Goal: Find specific page/section: Find specific page/section

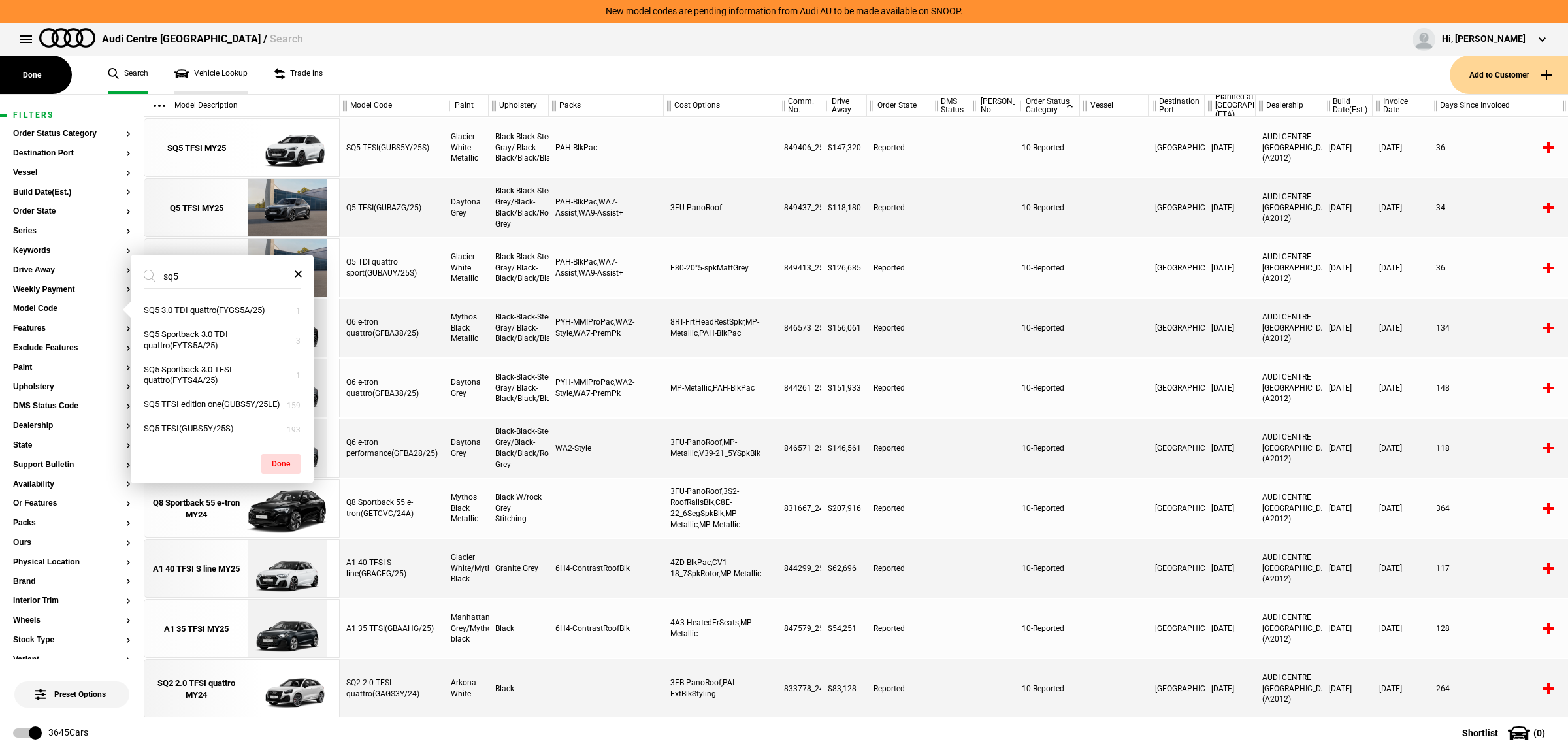
click at [226, 76] on link "Vehicle Lookup" at bounding box center [211, 74] width 73 height 38
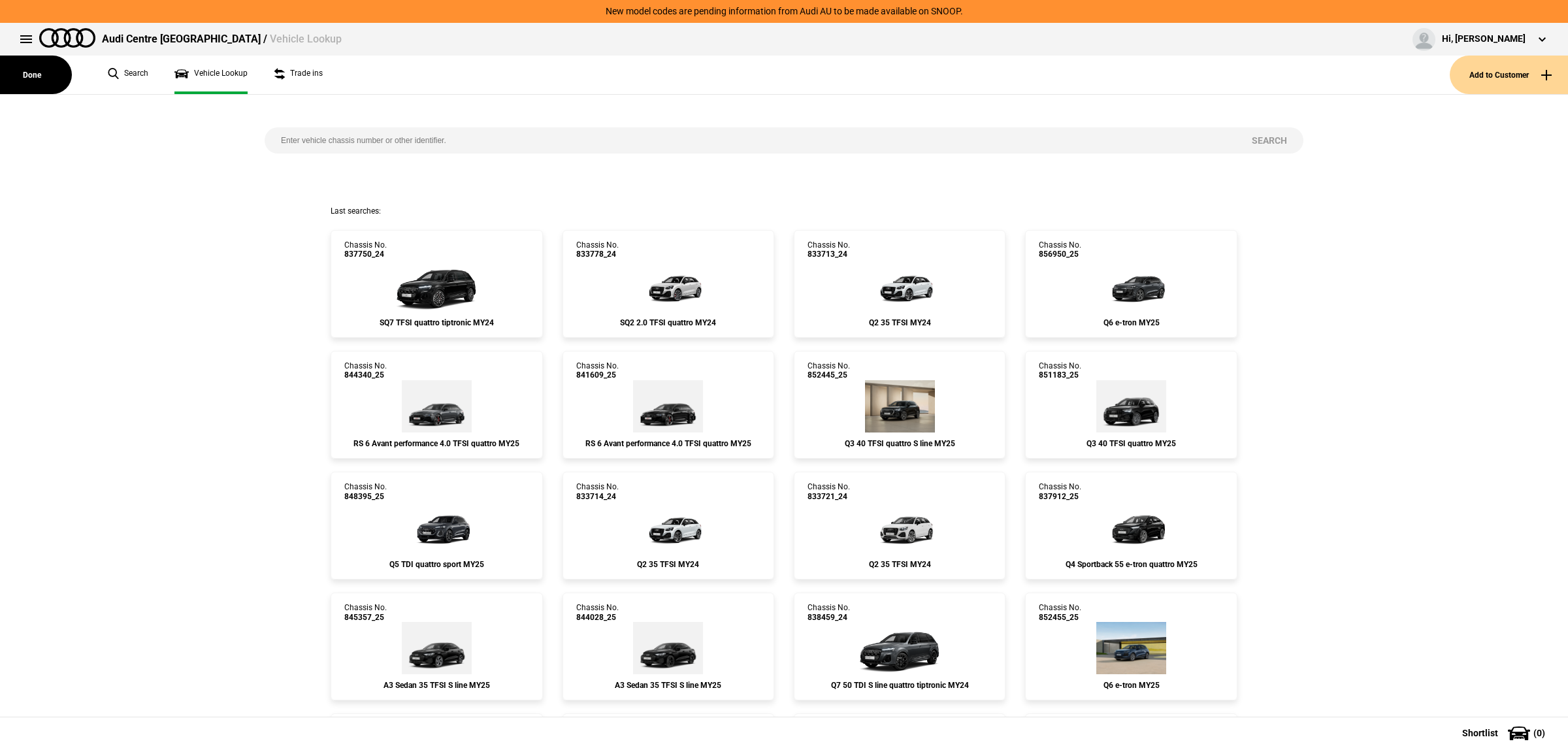
click at [386, 144] on input "search" at bounding box center [750, 140] width 971 height 26
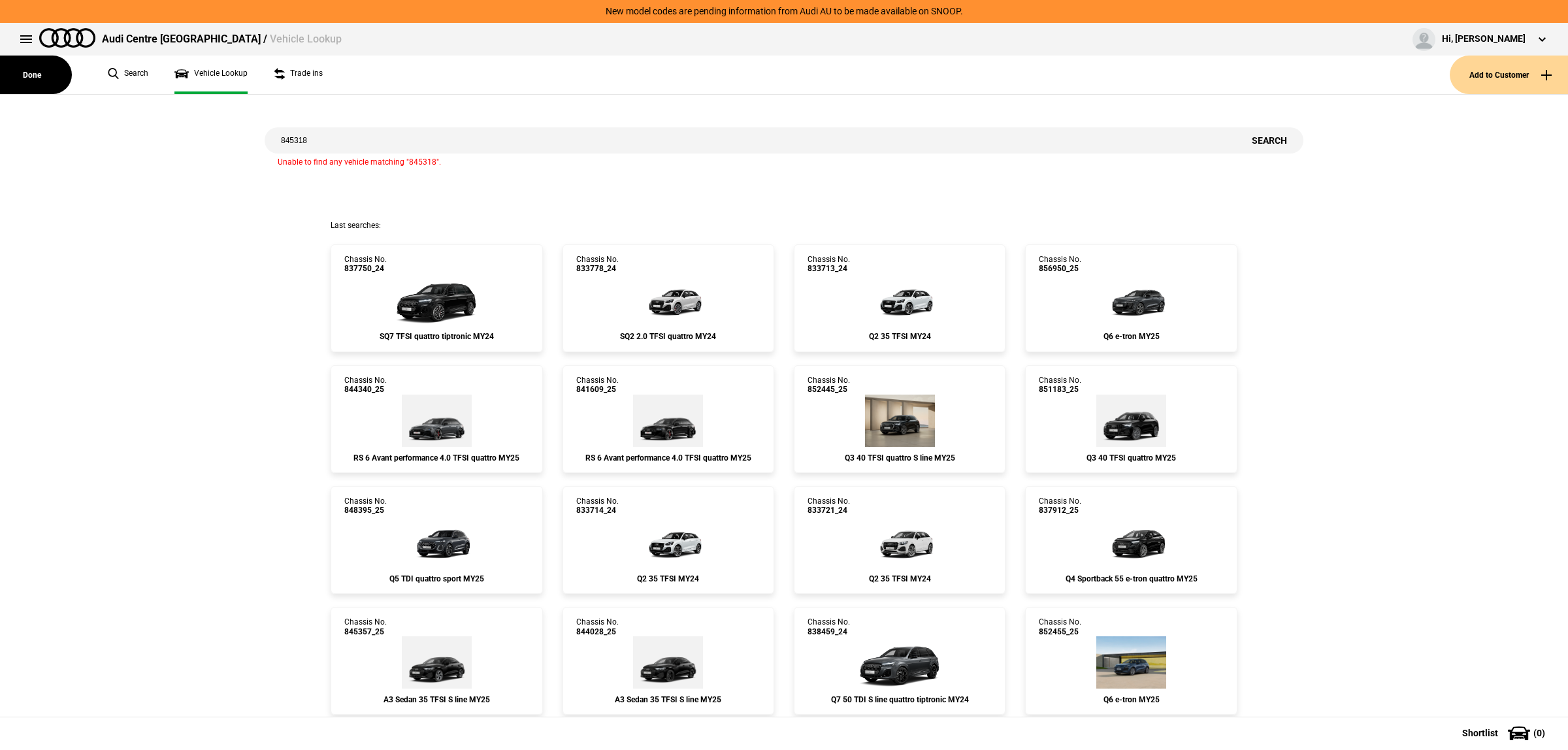
click at [368, 132] on input "845318" at bounding box center [750, 140] width 971 height 26
paste input "WAUZZZ4M7SD027459"
click at [395, 135] on input "WAUZZZ4M7SD027459" at bounding box center [750, 140] width 971 height 26
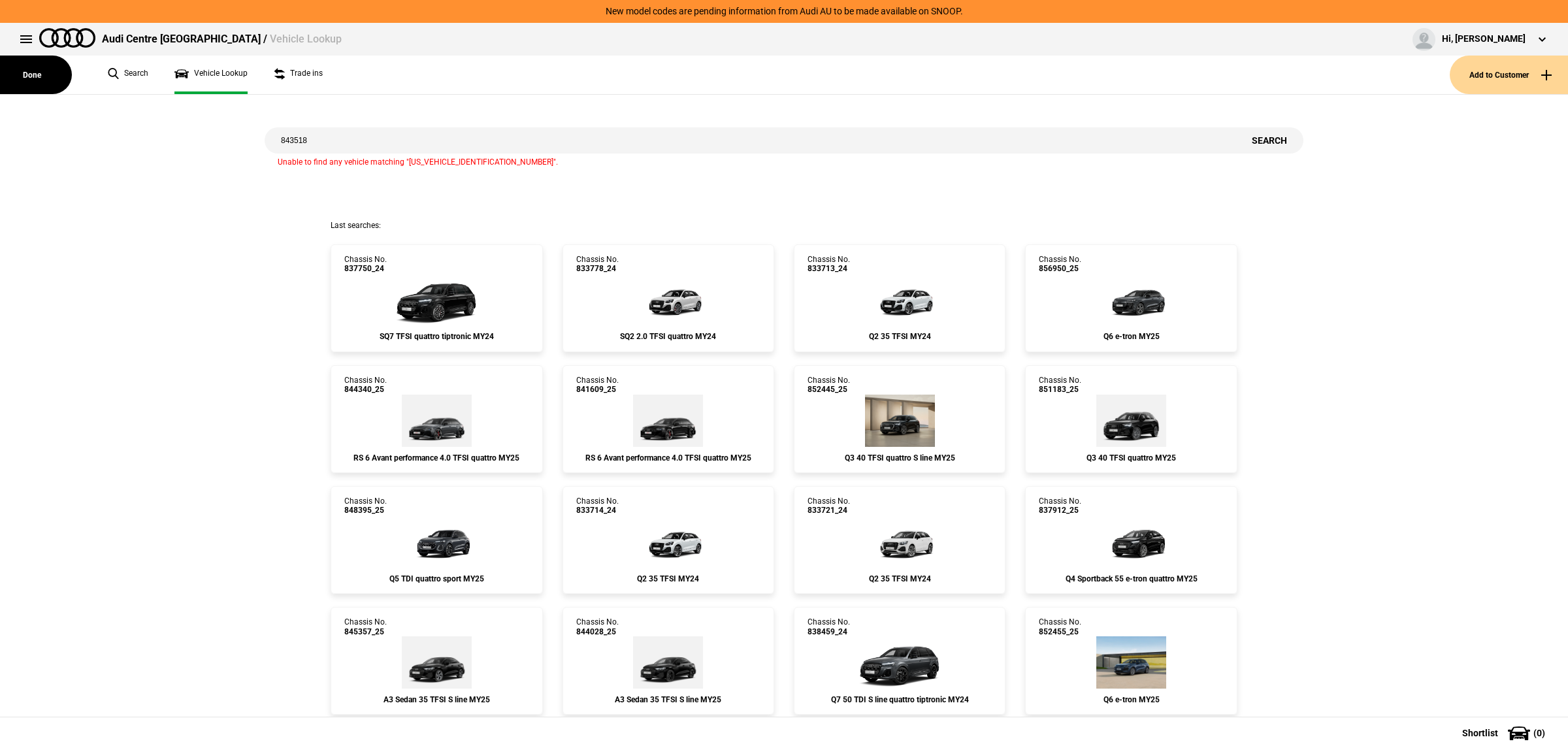
type input "843518"
click at [493, 305] on link "Chassis No. 837750_24 SQ7 TFSI quattro tiptronic MY24" at bounding box center [436, 298] width 211 height 108
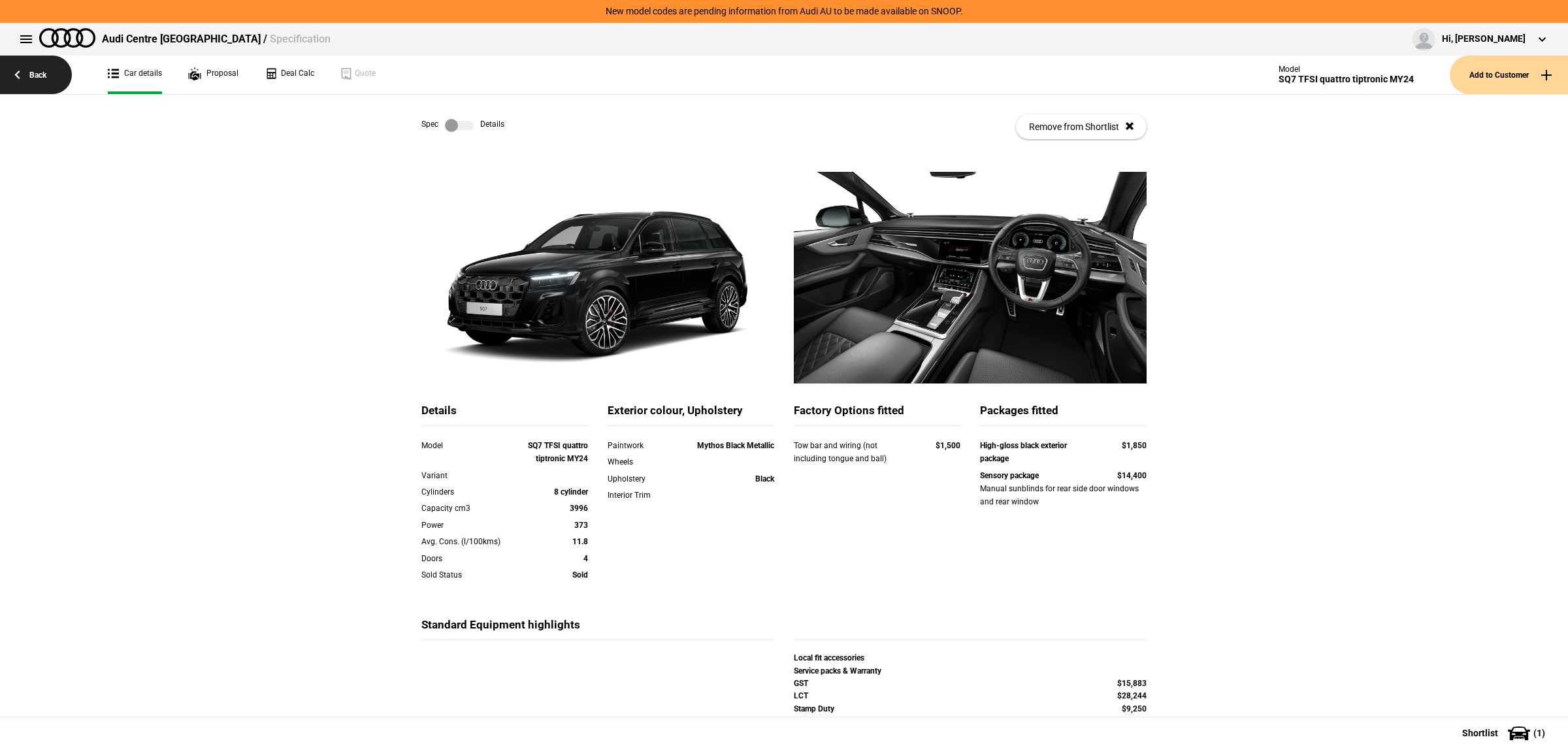
click at [60, 82] on link "Back" at bounding box center [36, 74] width 72 height 38
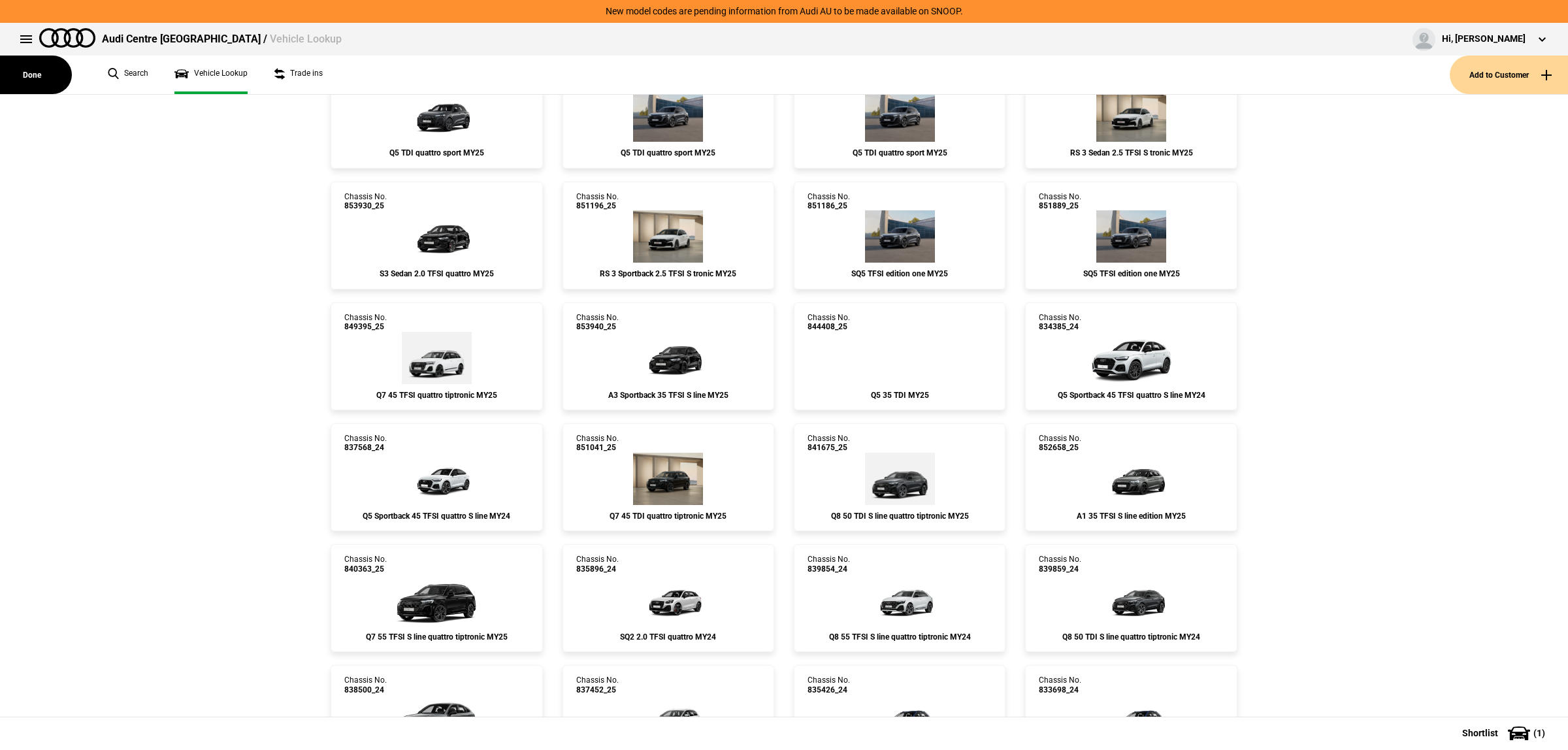
scroll to position [735, 0]
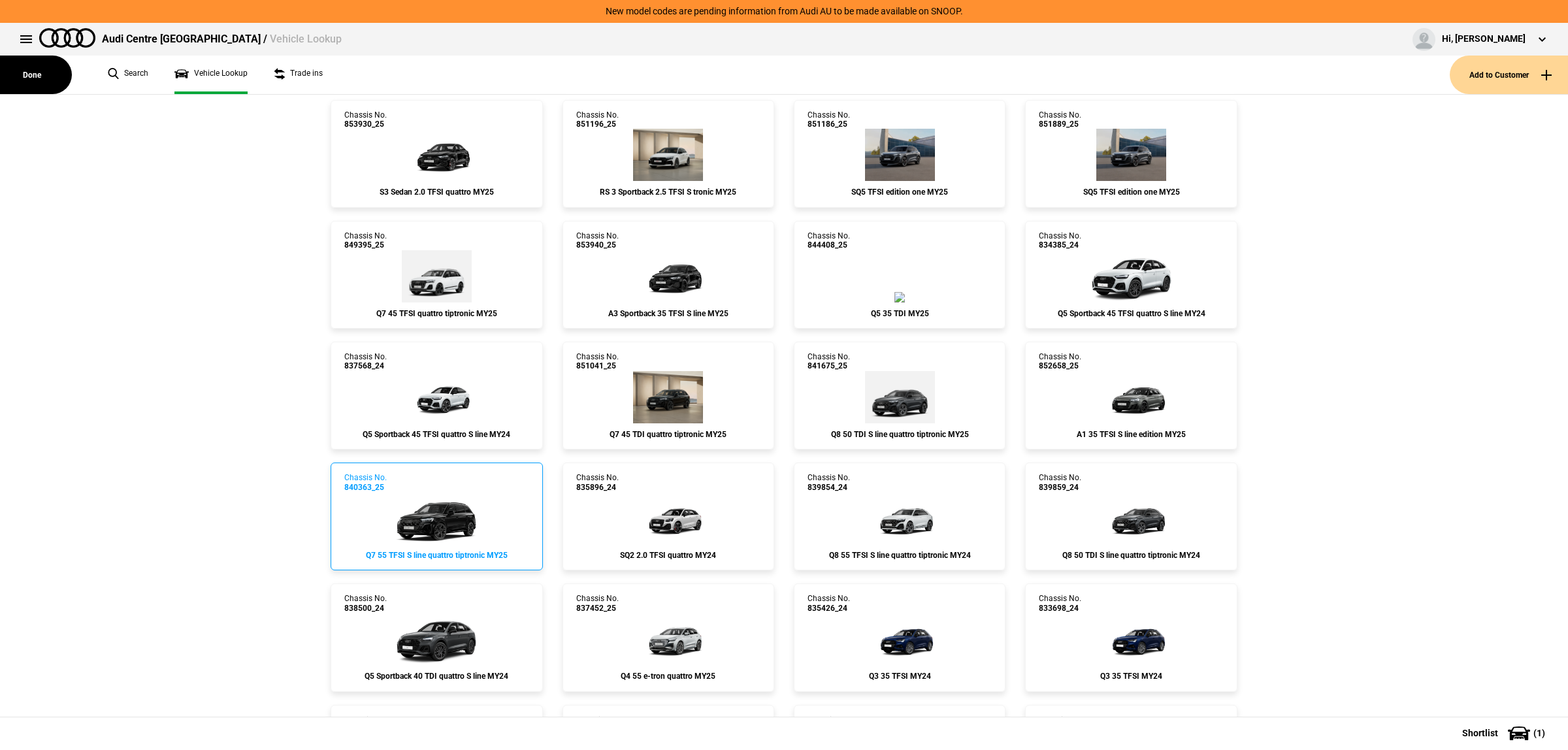
click at [382, 510] on link "Chassis No. 840363_25 Q7 55 TFSI S line quattro tiptronic MY25" at bounding box center [436, 516] width 211 height 108
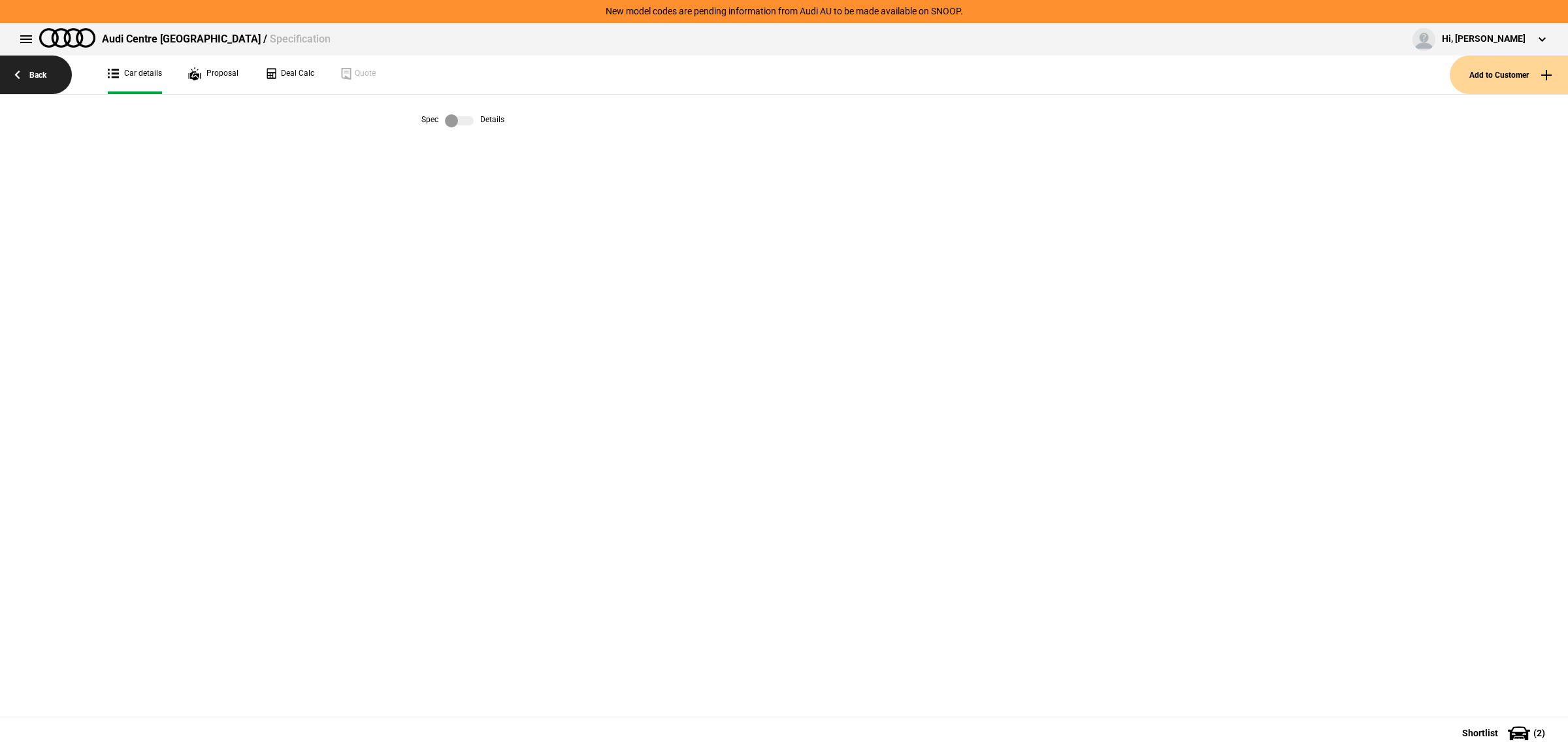
click at [46, 72] on link "Back" at bounding box center [36, 74] width 72 height 38
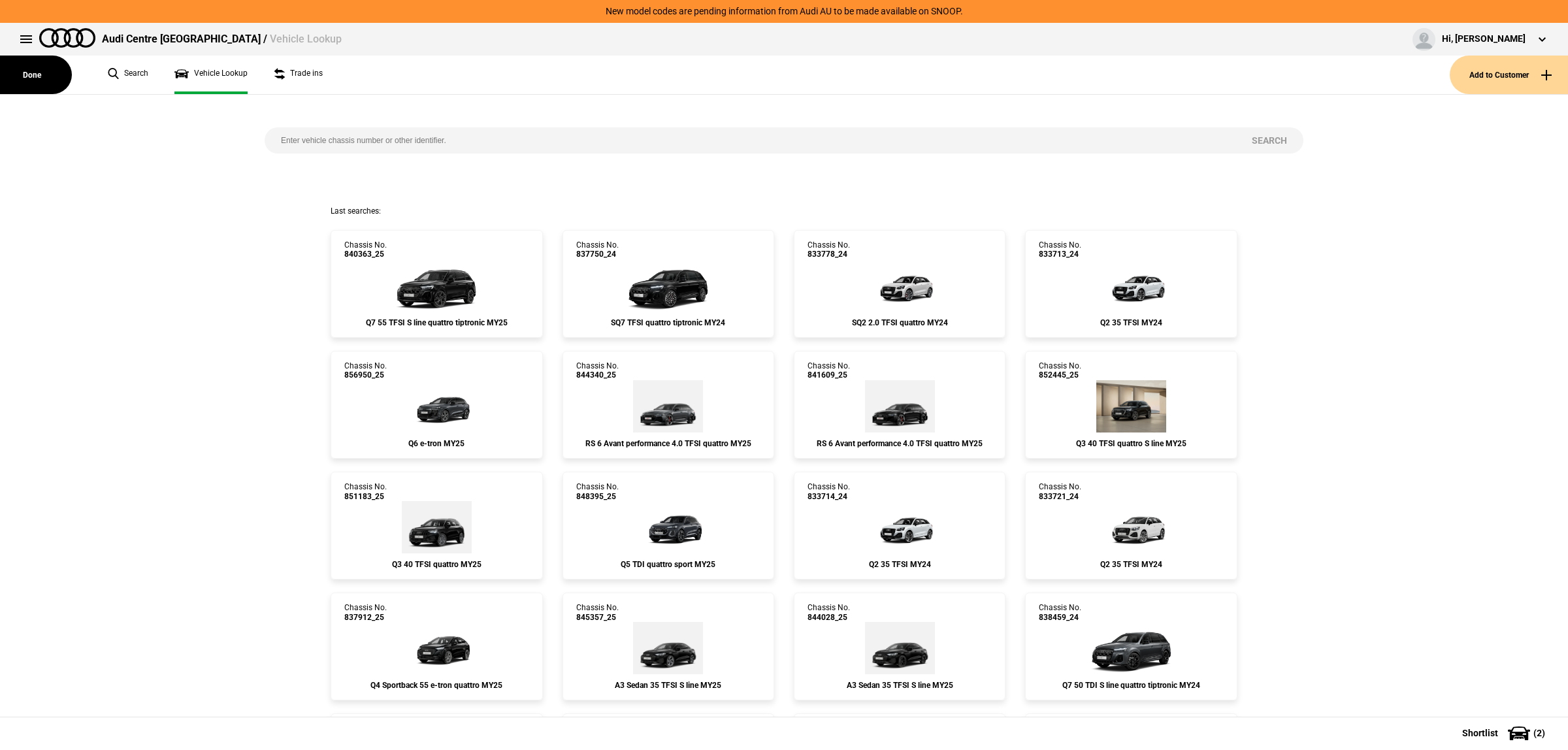
click at [157, 77] on ul "Search Vehicle Lookup Trade ins" at bounding box center [772, 74] width 1355 height 38
click at [144, 76] on link "Search" at bounding box center [128, 74] width 40 height 38
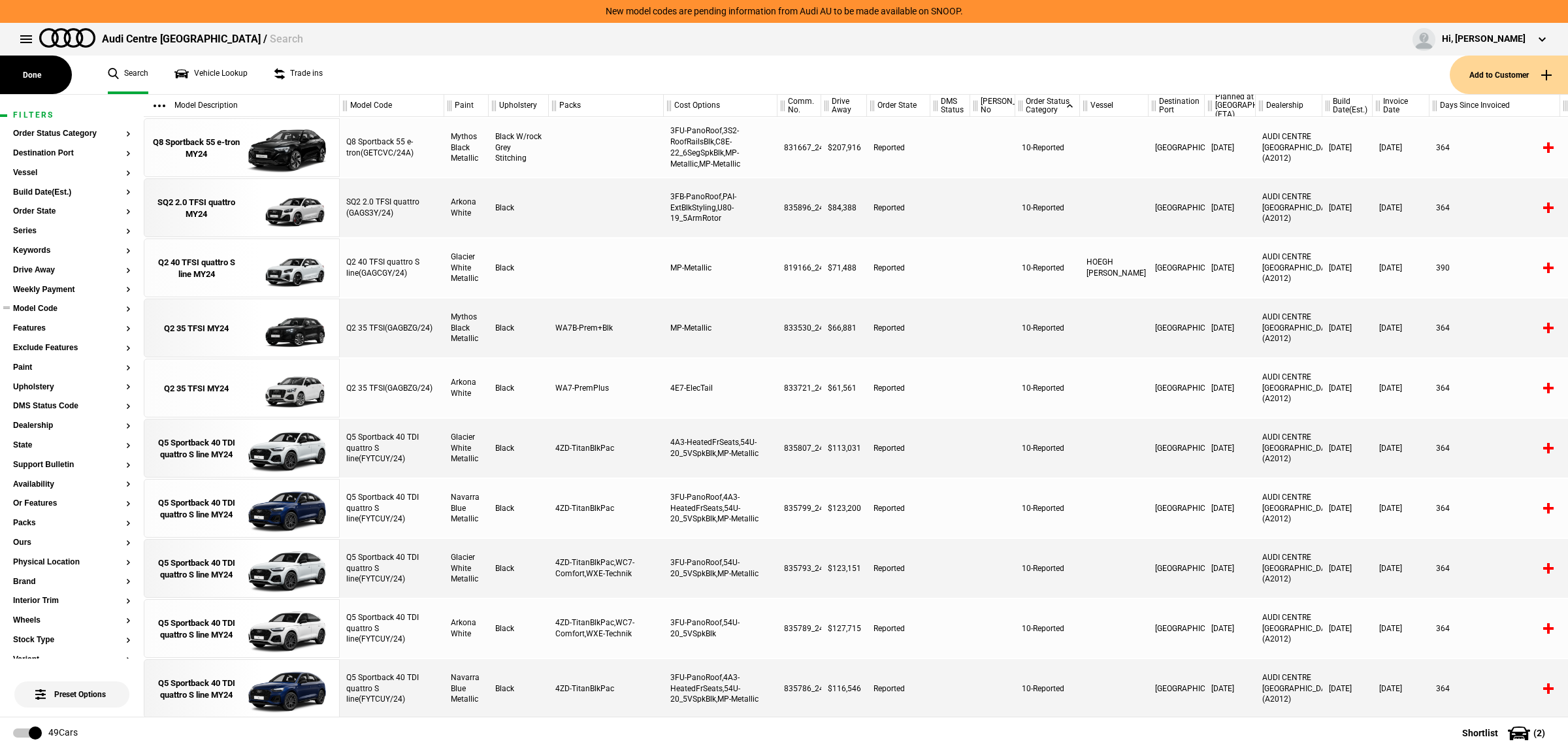
click at [50, 310] on button "Model Code" at bounding box center [71, 309] width 118 height 9
type input "q6"
click at [288, 278] on span at bounding box center [298, 274] width 26 height 16
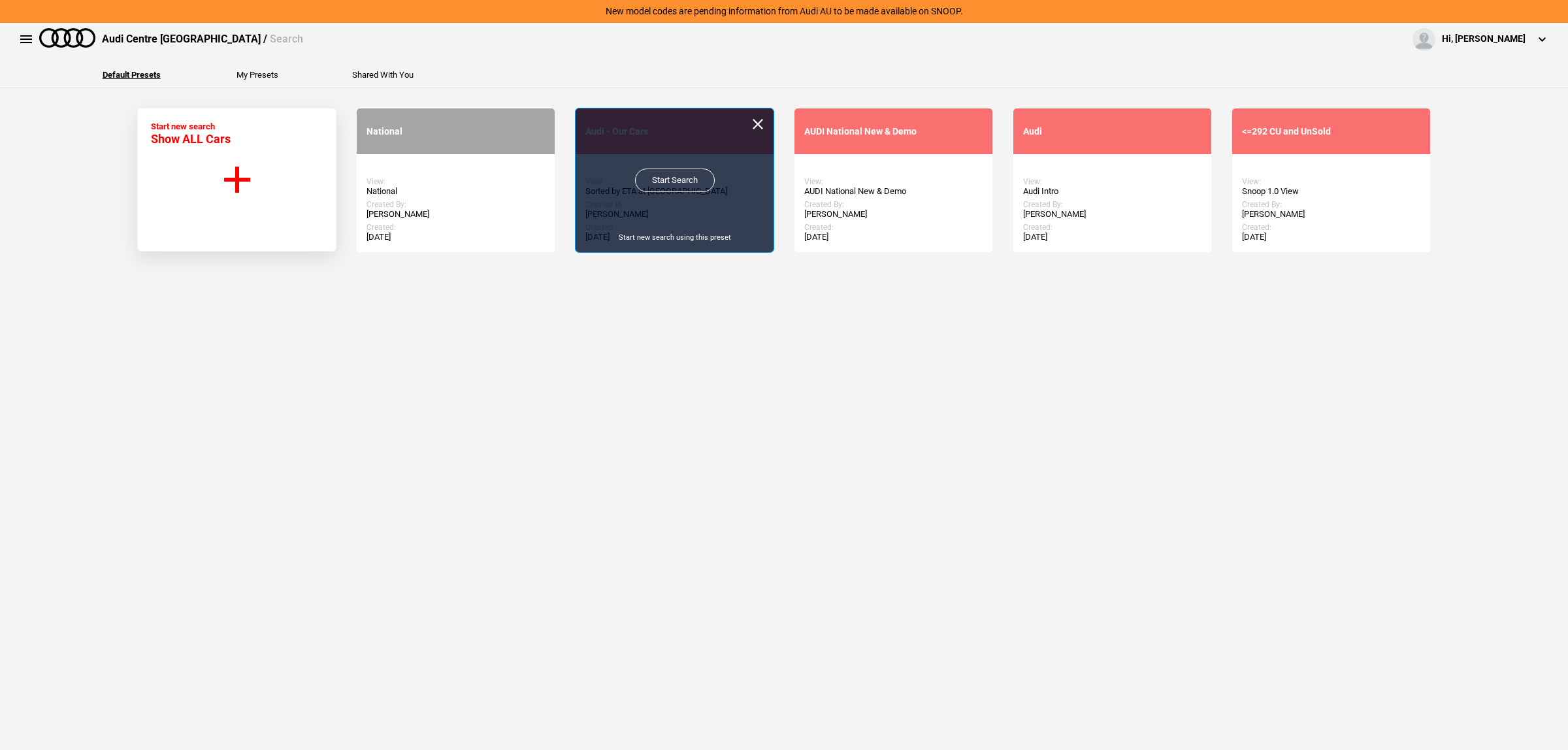
click at [665, 187] on link "Start Search" at bounding box center [675, 180] width 79 height 23
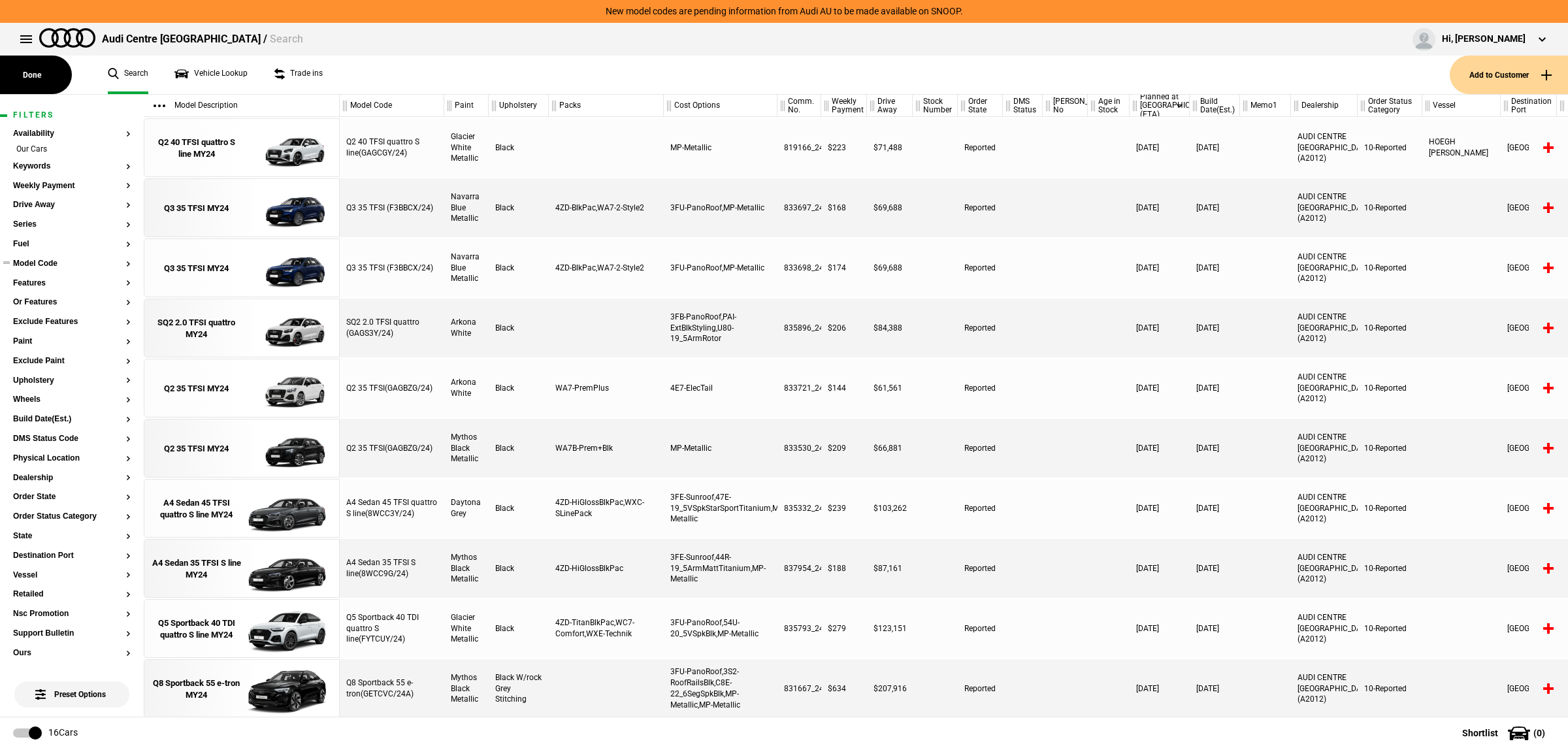
click at [43, 259] on button "Model Code" at bounding box center [71, 264] width 118 height 9
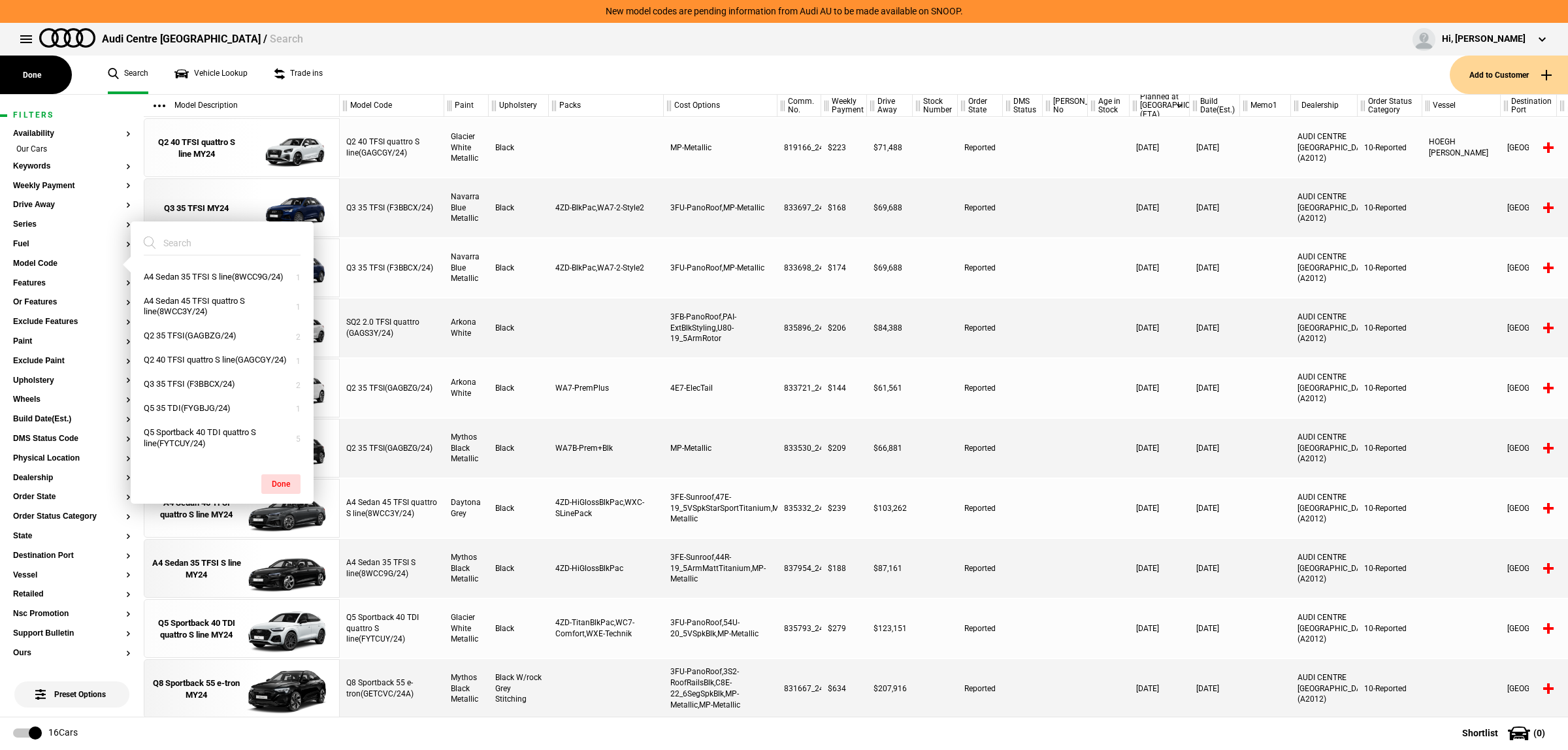
click at [201, 247] on input "search" at bounding box center [214, 243] width 141 height 23
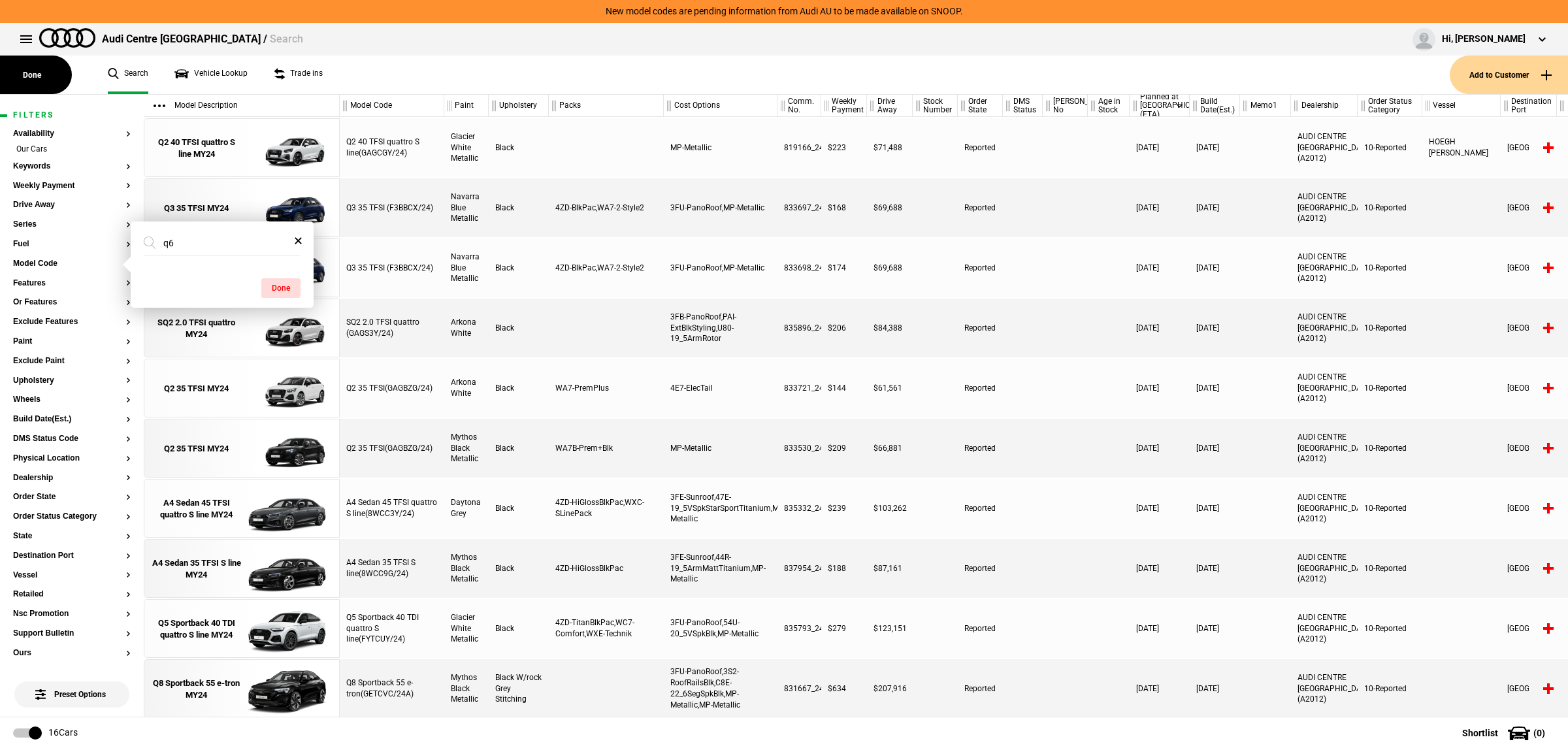
type input "q"
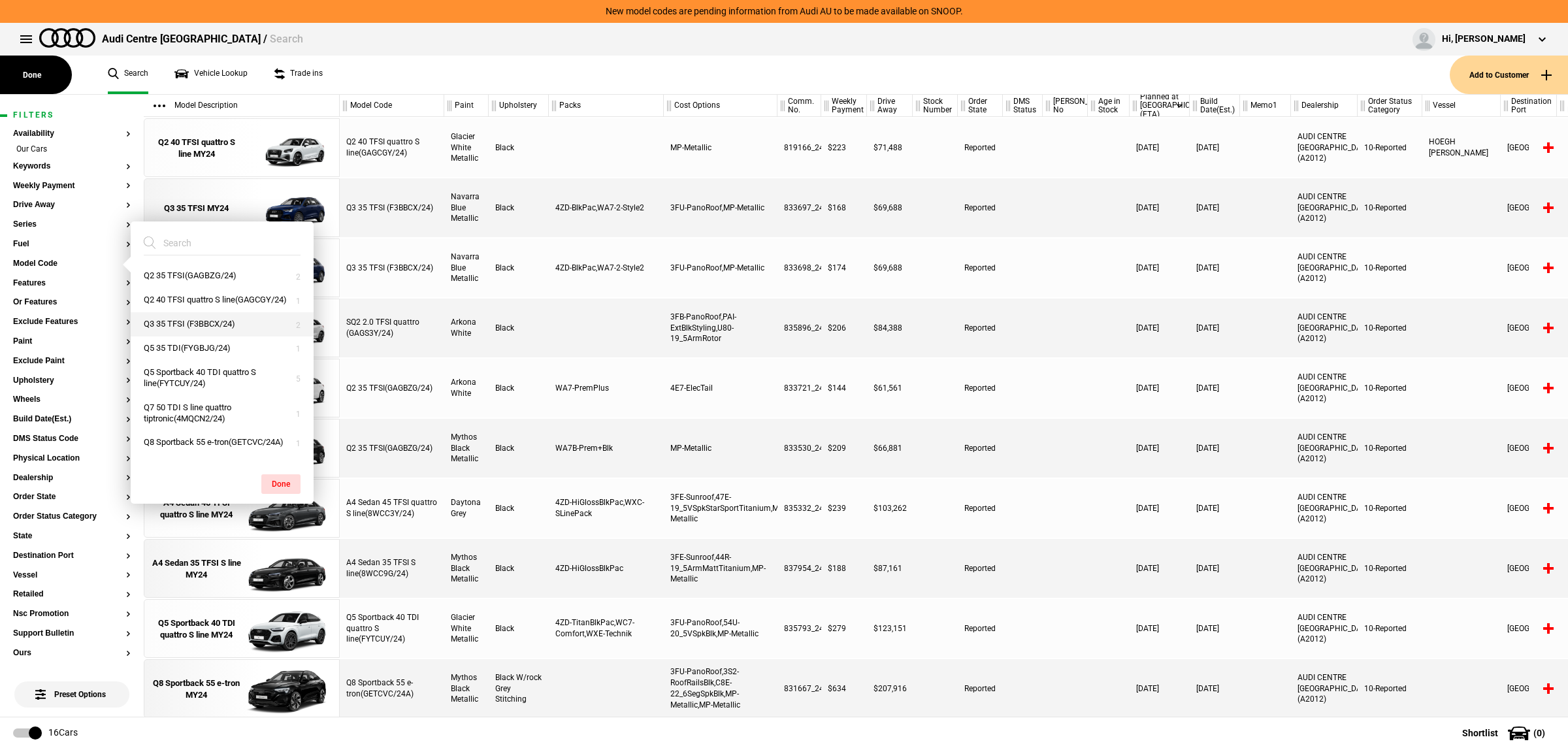
scroll to position [111, 0]
